Goal: Task Accomplishment & Management: Manage account settings

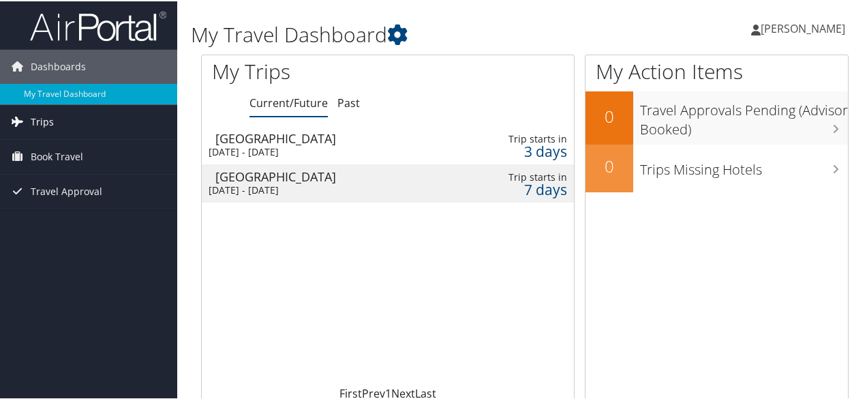
click at [50, 125] on span "Trips" at bounding box center [42, 121] width 23 height 34
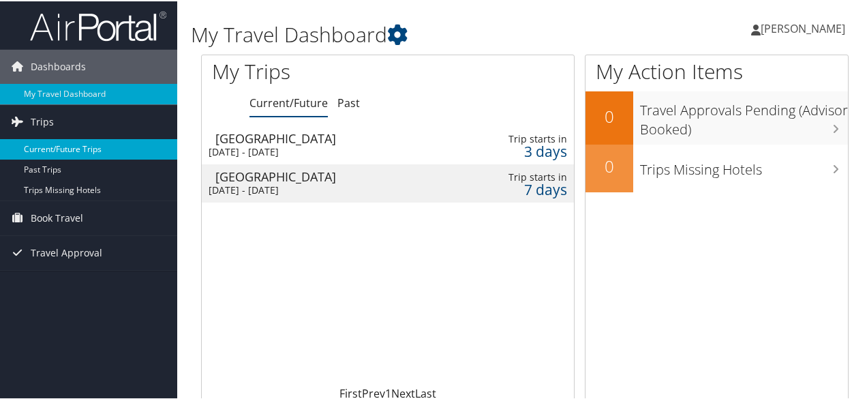
click at [65, 151] on link "Current/Future Trips" at bounding box center [88, 148] width 177 height 20
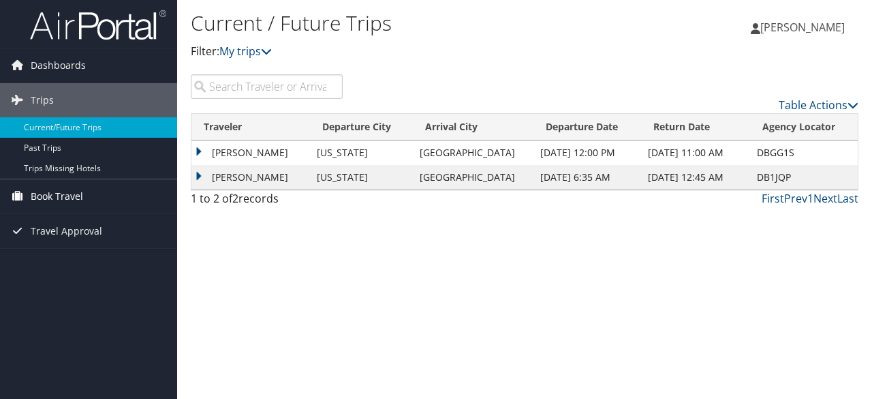
click at [67, 196] on span "Book Travel" at bounding box center [57, 196] width 52 height 34
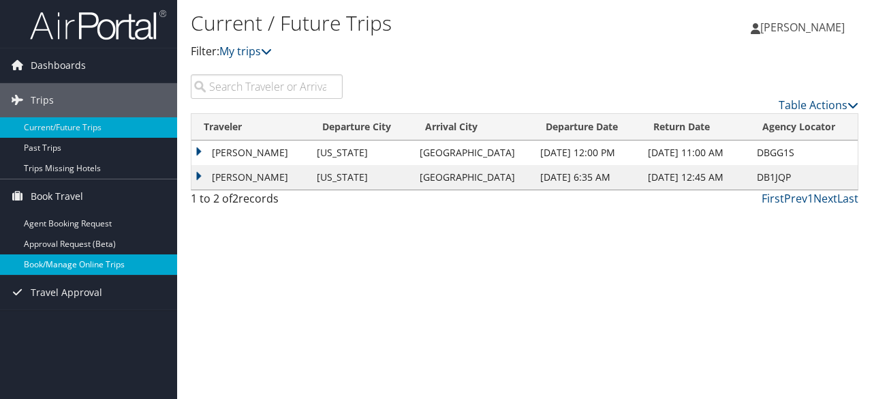
click at [82, 262] on link "Book/Manage Online Trips" at bounding box center [88, 264] width 177 height 20
